Goal: Information Seeking & Learning: Learn about a topic

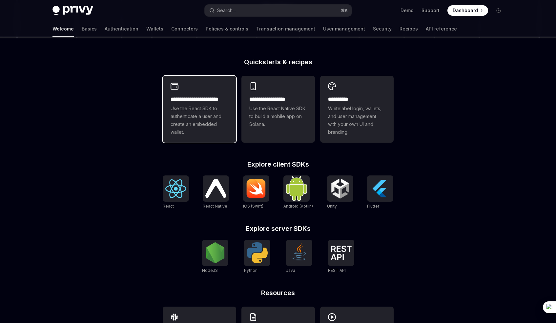
scroll to position [149, 0]
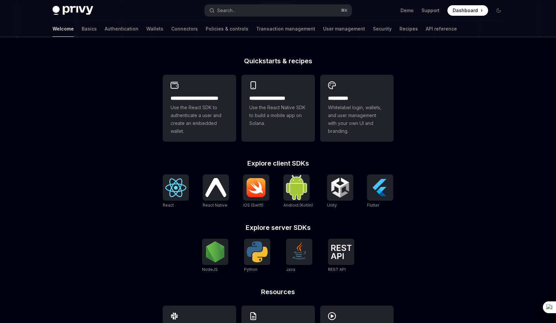
click at [215, 74] on div "**********" at bounding box center [278, 108] width 231 height 72
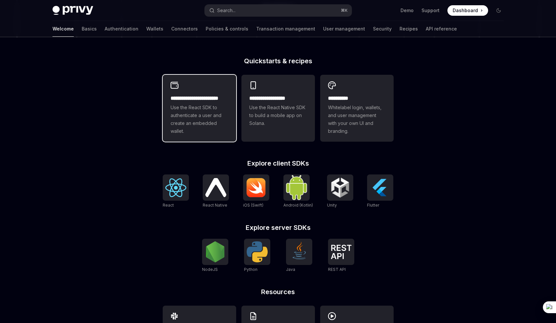
click at [206, 96] on h2 "**********" at bounding box center [200, 99] width 58 height 8
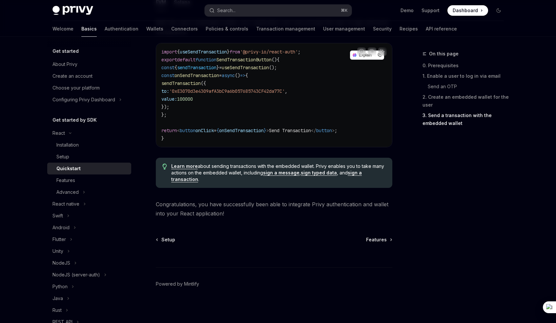
scroll to position [637, 0]
click at [389, 240] on link "Features" at bounding box center [379, 239] width 26 height 7
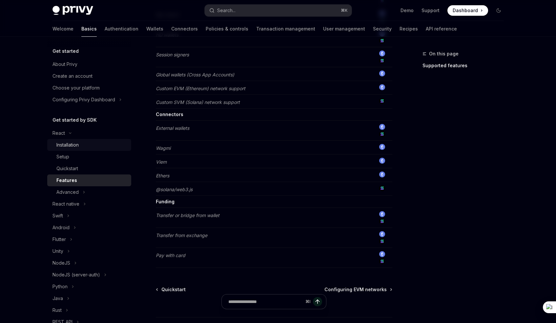
scroll to position [462, 0]
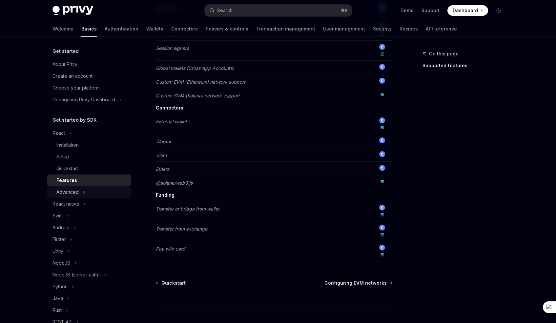
click at [81, 191] on button "Advanced" at bounding box center [89, 192] width 84 height 12
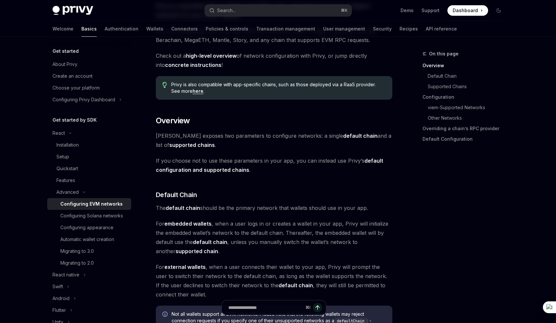
scroll to position [86, 0]
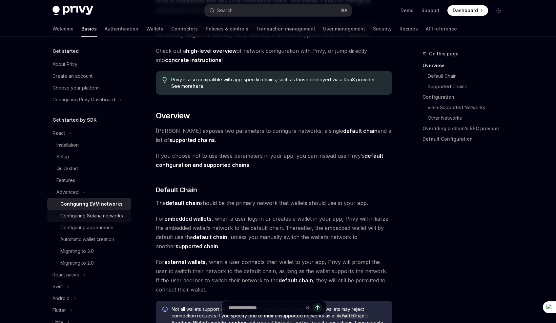
click at [87, 219] on div "Configuring Solana networks" at bounding box center [91, 216] width 63 height 8
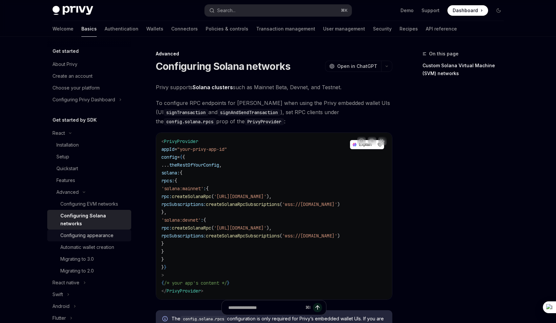
click at [89, 237] on div "Configuring appearance" at bounding box center [86, 236] width 53 height 8
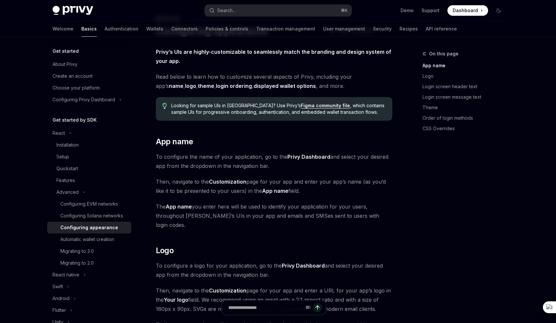
scroll to position [57, 0]
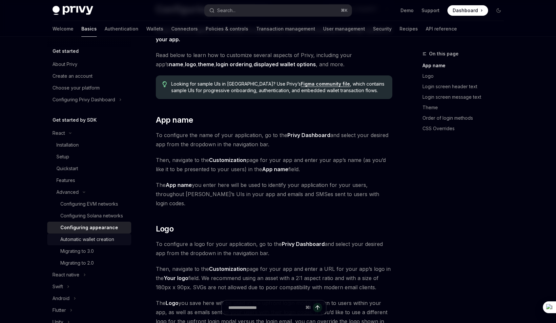
click at [71, 244] on div "Automatic wallet creation" at bounding box center [87, 240] width 54 height 8
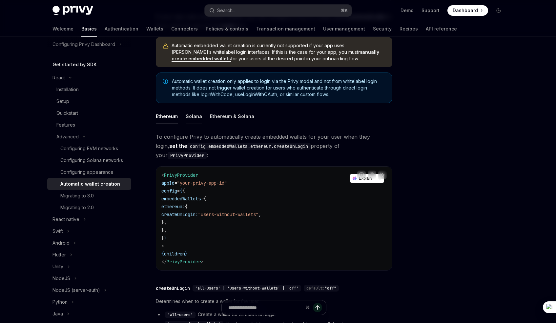
scroll to position [72, 0]
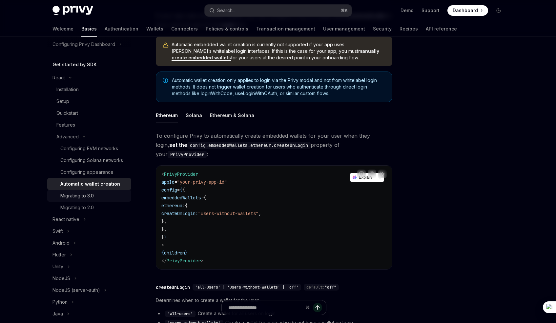
click at [103, 200] on div "Migrating to 3.0" at bounding box center [93, 196] width 67 height 8
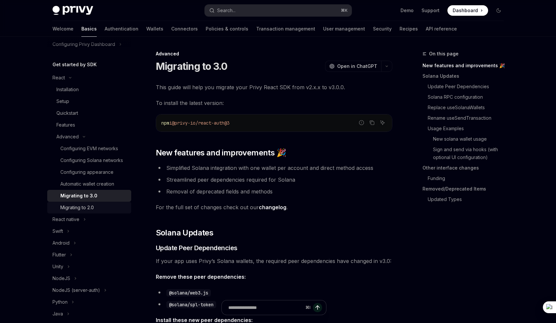
click at [99, 211] on link "Migrating to 2.0" at bounding box center [89, 208] width 84 height 12
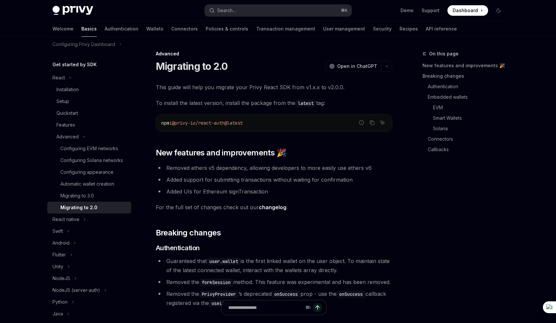
click at [99, 211] on link "Migrating to 2.0" at bounding box center [89, 208] width 84 height 12
click at [95, 200] on div "Migrating to 3.0" at bounding box center [93, 196] width 67 height 8
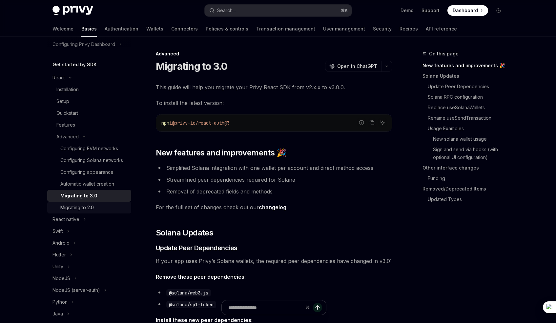
click at [93, 210] on link "Migrating to 2.0" at bounding box center [89, 208] width 84 height 12
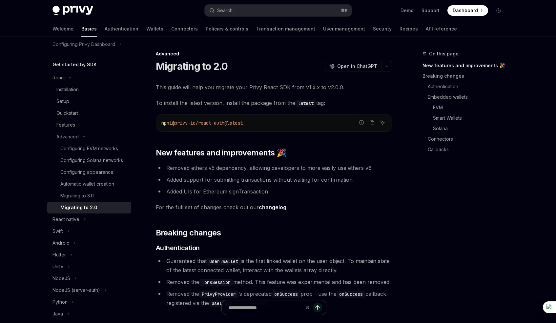
click at [93, 214] on link "Migrating to 2.0" at bounding box center [89, 208] width 84 height 12
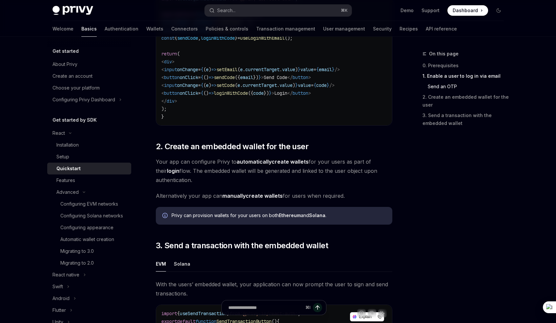
type textarea "*"
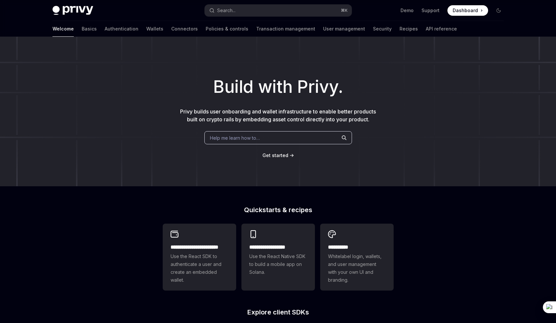
click at [216, 140] on span "Help me learn how to…" at bounding box center [235, 138] width 50 height 7
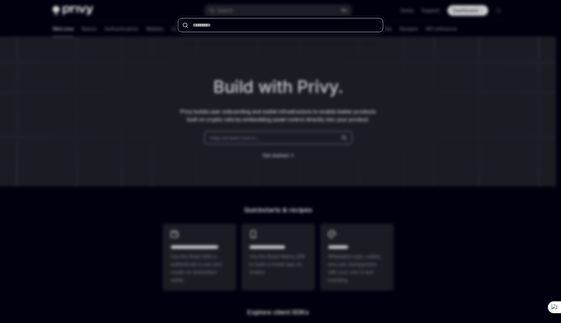
paste input "**********"
type input "**********"
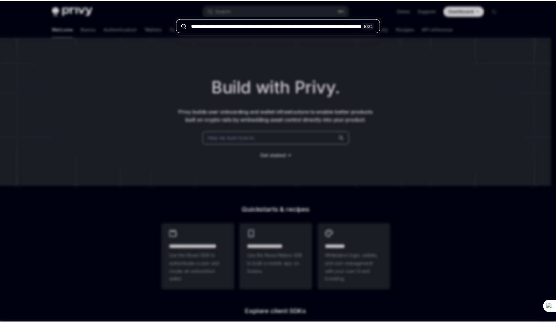
scroll to position [0, 352]
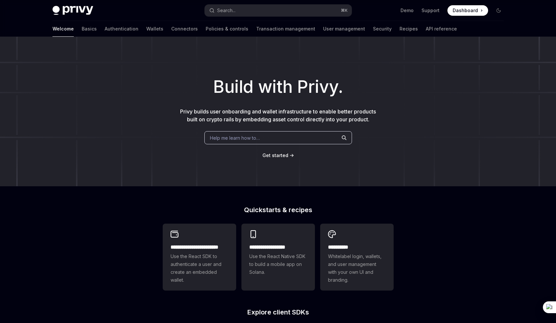
type textarea "*"
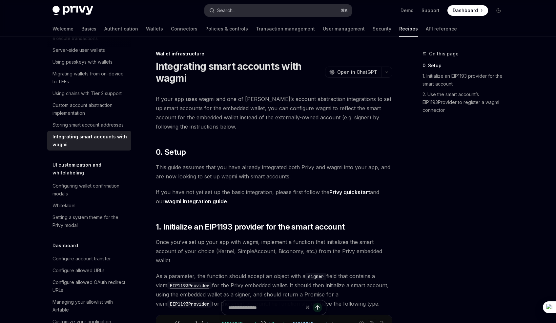
click at [229, 11] on div "Search..." at bounding box center [226, 11] width 18 height 8
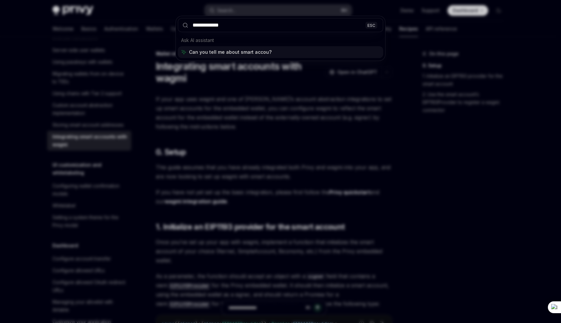
type input "**********"
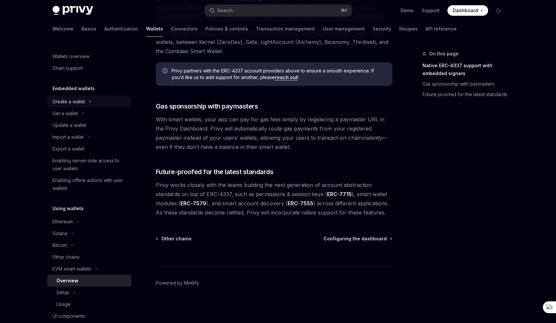
click at [72, 103] on div "Create a wallet" at bounding box center [69, 102] width 32 height 8
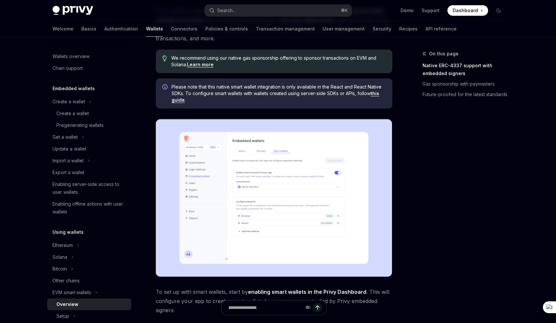
scroll to position [220, 0]
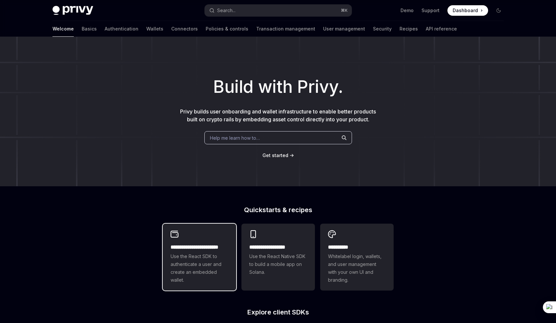
click at [206, 253] on span "Use the React SDK to authenticate a user and create an embedded wallet." at bounding box center [200, 269] width 58 height 32
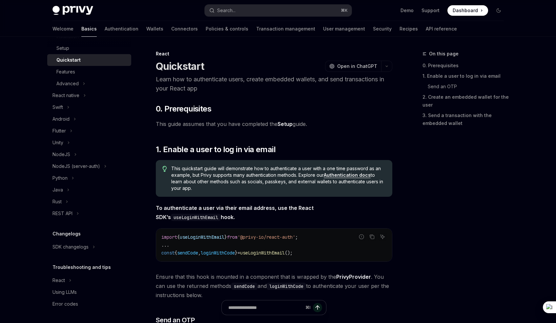
type textarea "*"
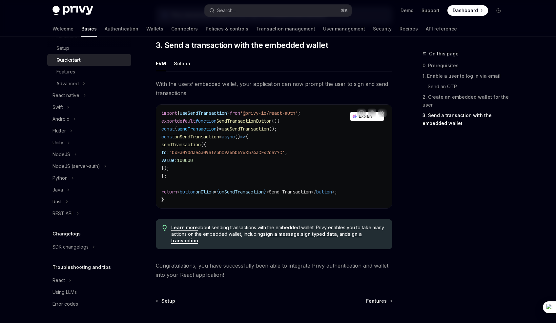
scroll to position [637, 0]
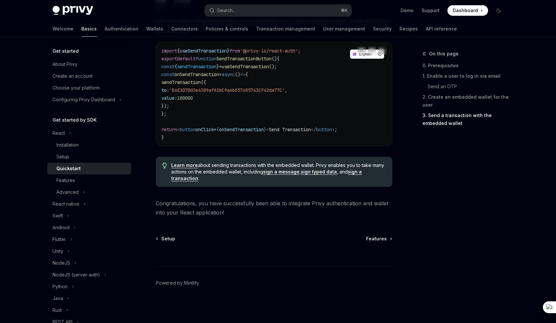
click at [81, 25] on link "Basics" at bounding box center [88, 29] width 15 height 16
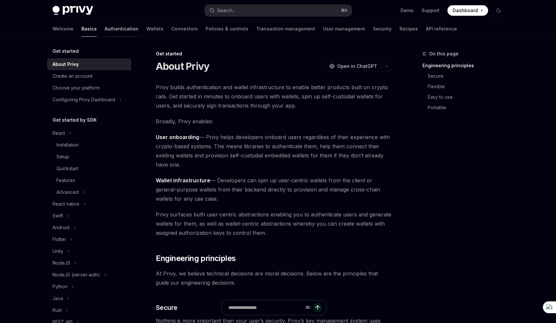
click at [105, 31] on link "Authentication" at bounding box center [122, 29] width 34 height 16
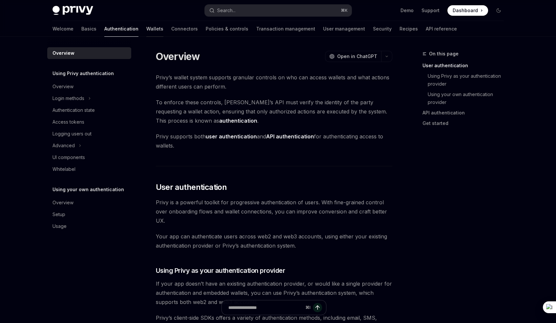
click at [146, 31] on link "Wallets" at bounding box center [154, 29] width 17 height 16
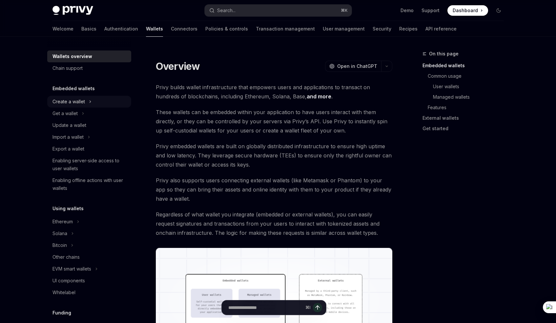
click at [71, 107] on button "Create a wallet" at bounding box center [89, 102] width 84 height 12
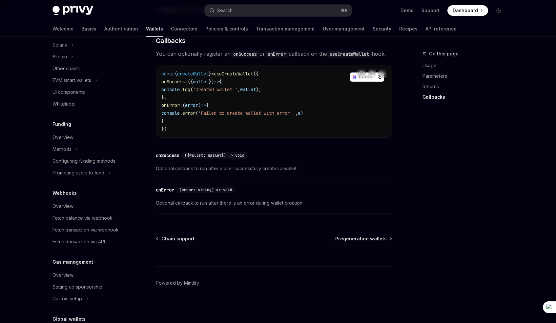
scroll to position [232, 0]
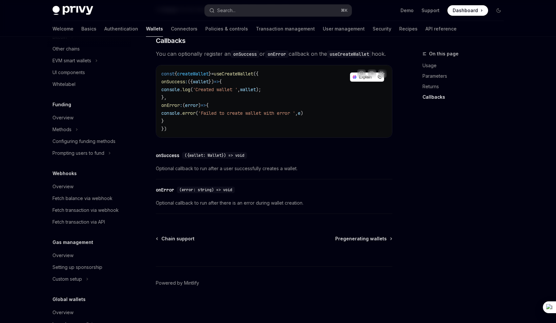
click at [58, 9] on img at bounding box center [73, 10] width 41 height 9
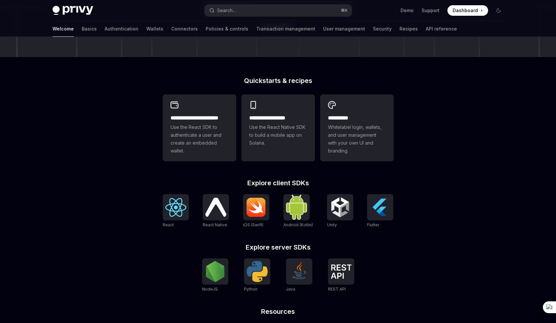
scroll to position [127, 0]
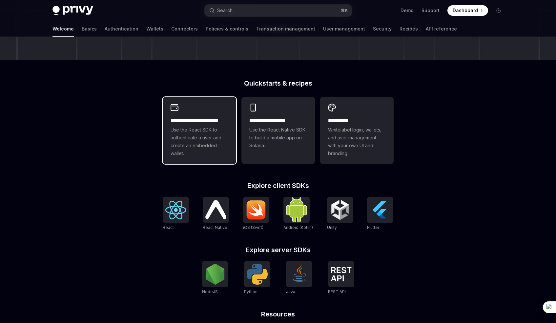
click at [176, 129] on span "Use the React SDK to authenticate a user and create an embedded wallet." at bounding box center [200, 142] width 58 height 32
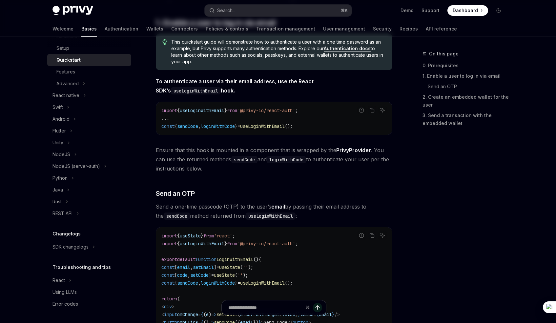
type textarea "*"
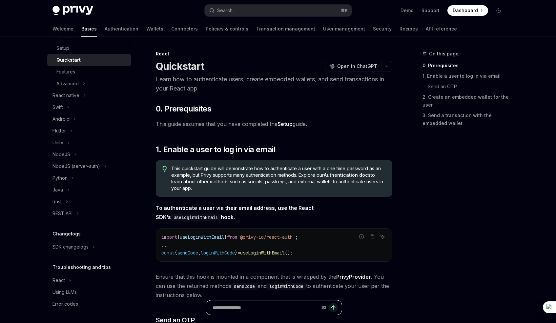
click at [279, 313] on input "Ask a question..." at bounding box center [266, 308] width 106 height 14
type input "**********"
type textarea "*"
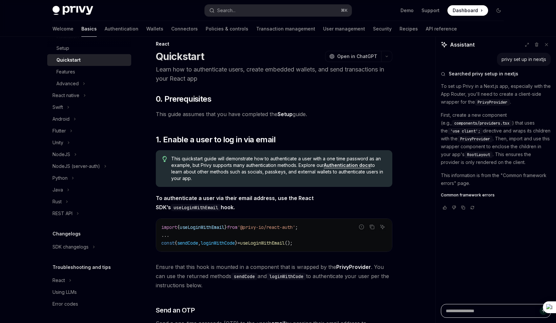
scroll to position [12, 0]
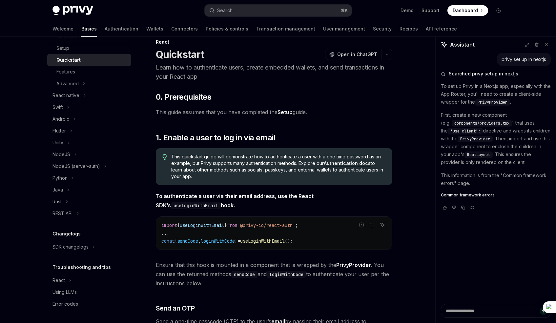
click at [465, 11] on span "Dashboard" at bounding box center [465, 10] width 25 height 7
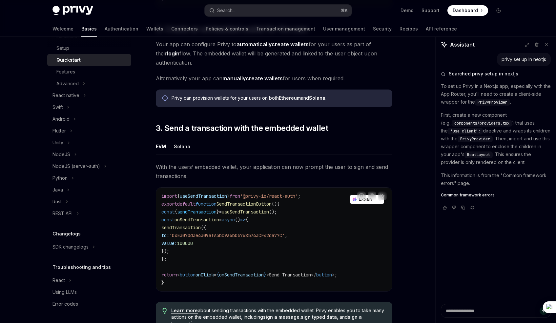
scroll to position [637, 0]
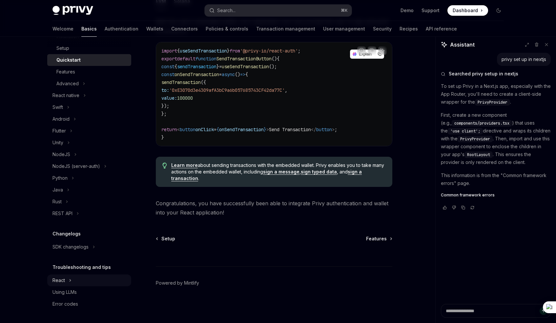
click at [62, 282] on div "React" at bounding box center [59, 281] width 12 height 8
type textarea "*"
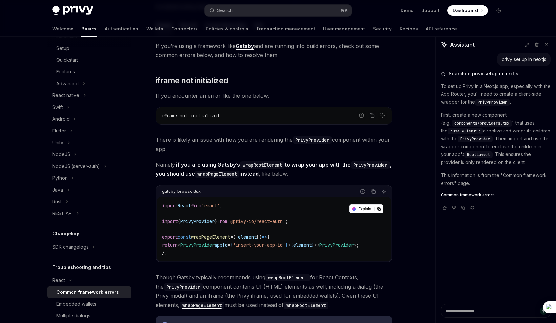
scroll to position [92, 0]
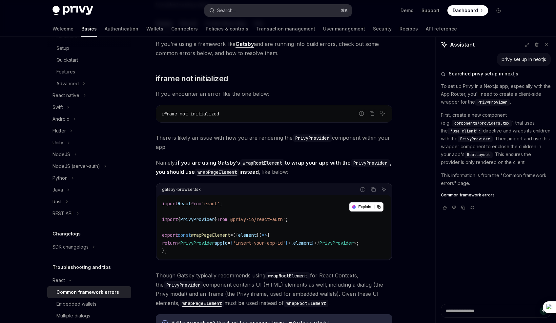
click at [256, 12] on button "Search... ⌘ K" at bounding box center [278, 11] width 147 height 12
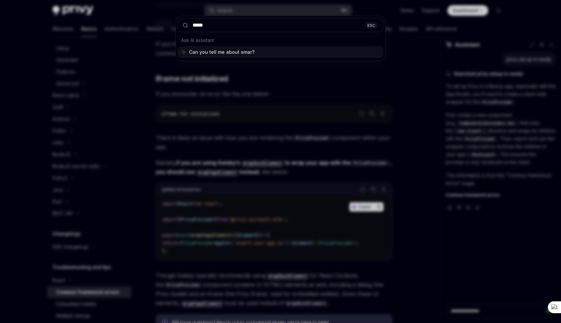
type input "*****"
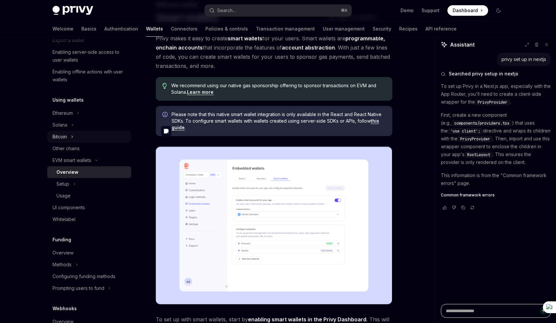
scroll to position [27, 0]
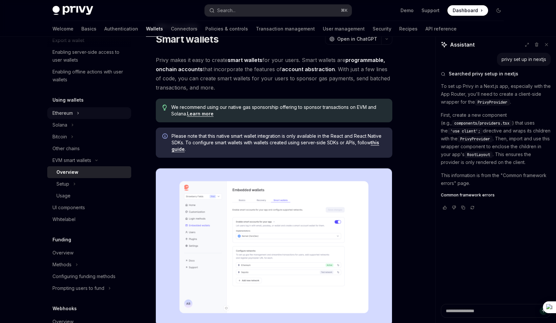
click at [74, 114] on button "Ethereum" at bounding box center [89, 113] width 84 height 12
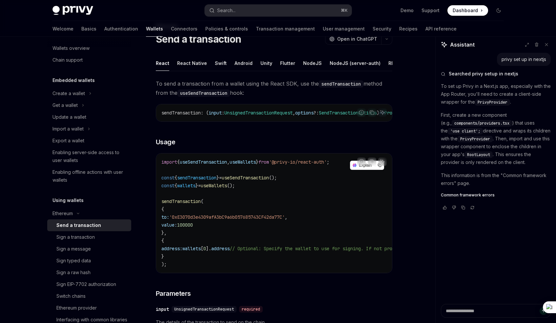
scroll to position [4, 0]
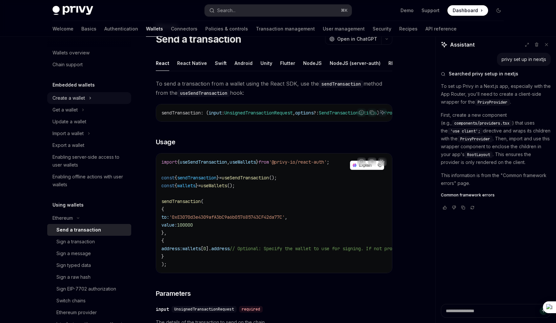
click at [75, 100] on div "Create a wallet" at bounding box center [69, 98] width 32 height 8
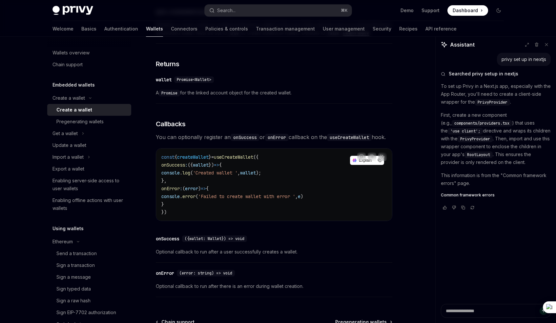
scroll to position [475, 0]
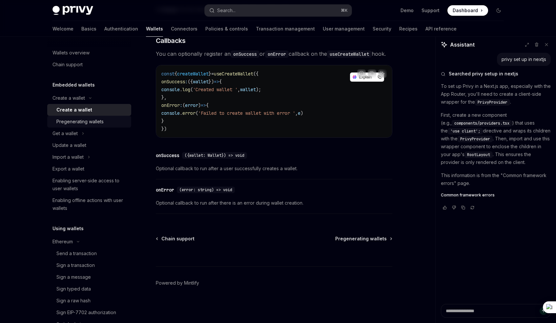
click at [93, 122] on div "Pregenerating wallets" at bounding box center [79, 122] width 47 height 8
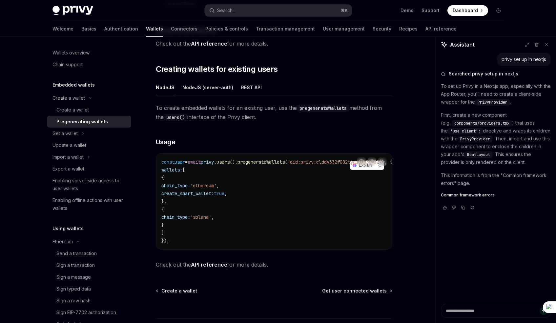
scroll to position [317, 0]
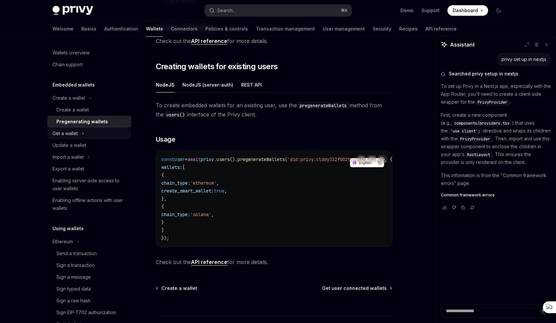
click at [75, 137] on div "Get a wallet" at bounding box center [65, 134] width 25 height 8
type textarea "*"
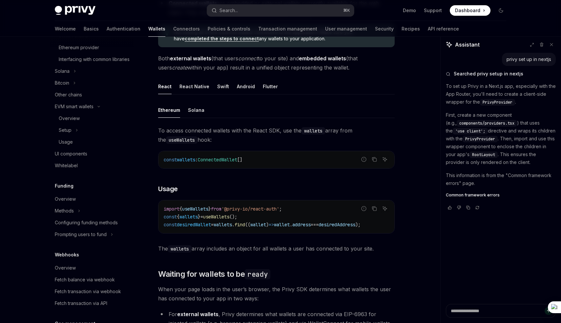
scroll to position [329, 0]
